Goal: Information Seeking & Learning: Learn about a topic

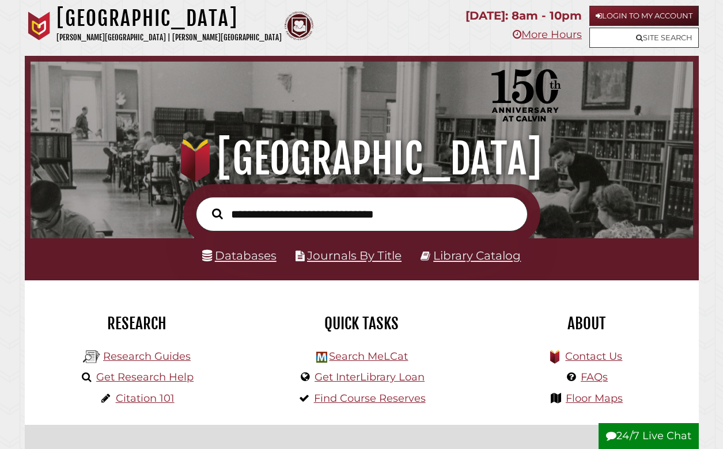
scroll to position [219, 657]
click at [154, 357] on link "Research Guides" at bounding box center [147, 356] width 88 height 13
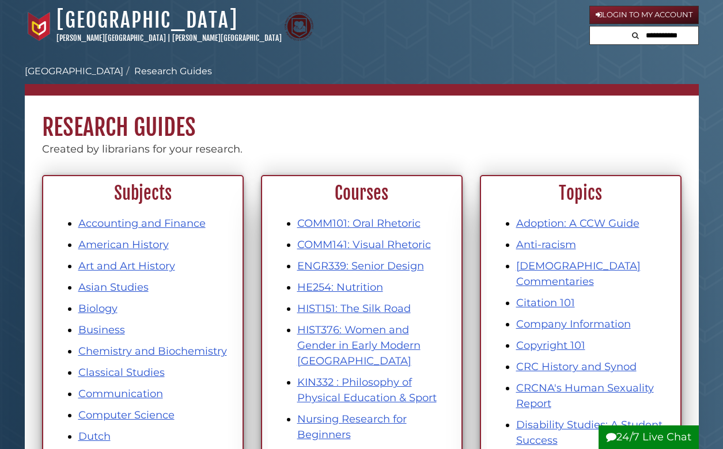
scroll to position [393, 0]
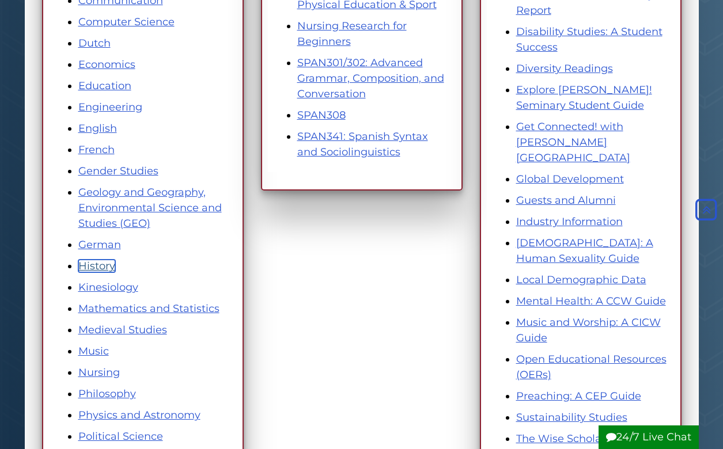
click at [94, 266] on link "History" at bounding box center [96, 266] width 37 height 13
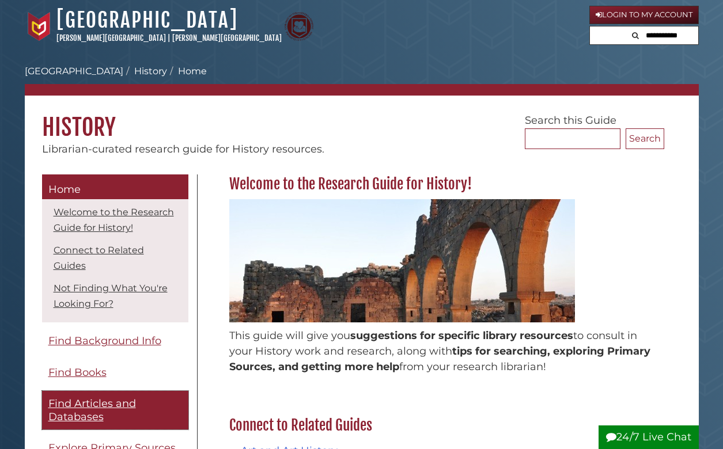
click at [94, 415] on span "Find Articles and Databases" at bounding box center [92, 410] width 88 height 26
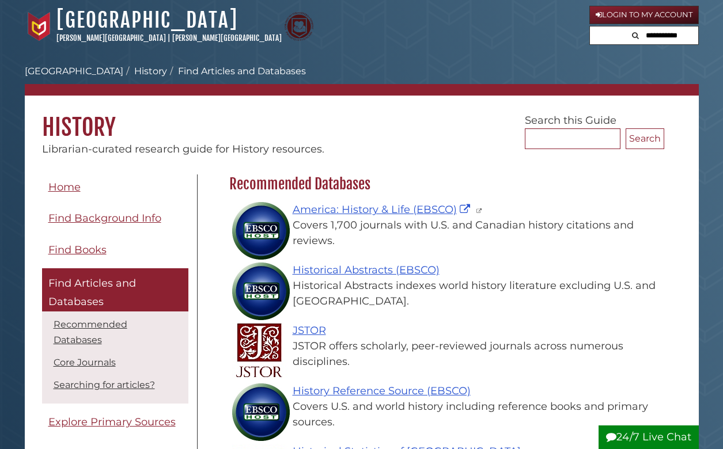
scroll to position [141, 441]
click at [103, 282] on span "Find Articles and Databases" at bounding box center [92, 292] width 88 height 31
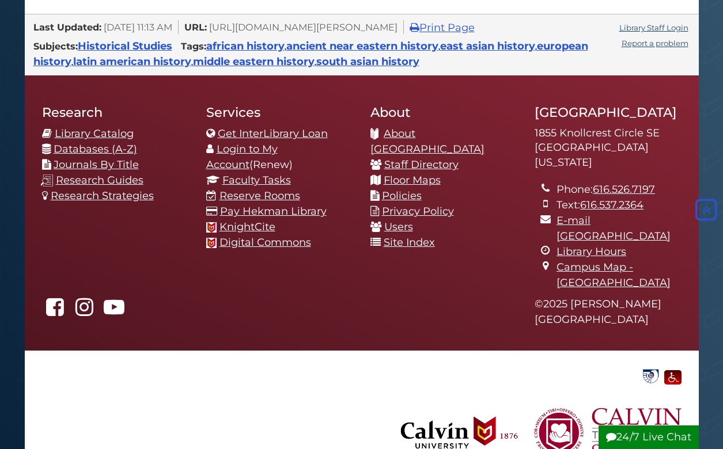
scroll to position [1192, 0]
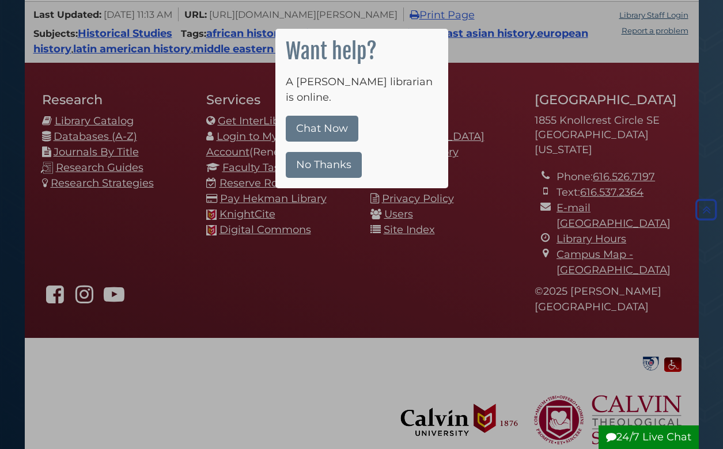
click at [227, 255] on div at bounding box center [361, 224] width 723 height 449
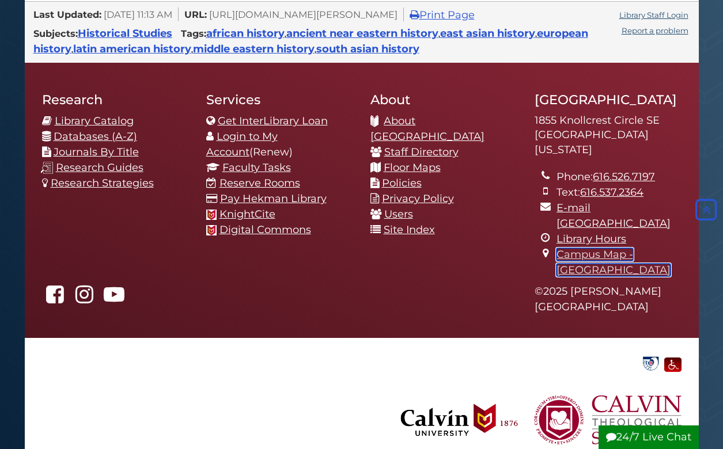
click at [601, 248] on link "Campus Map - [GEOGRAPHIC_DATA]" at bounding box center [613, 262] width 114 height 28
